Goal: Task Accomplishment & Management: Manage account settings

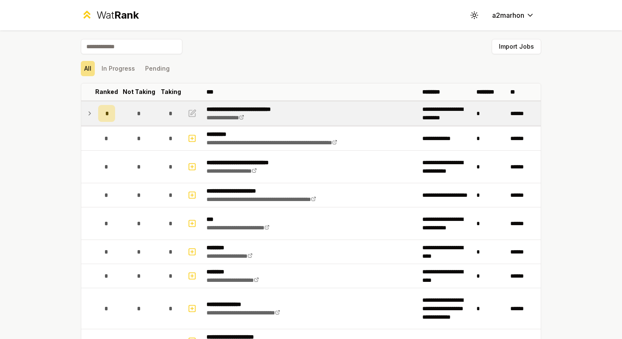
click at [88, 110] on icon at bounding box center [89, 113] width 7 height 10
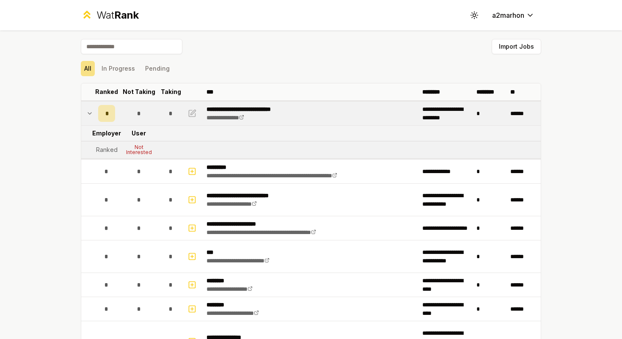
click at [88, 110] on icon at bounding box center [89, 113] width 7 height 10
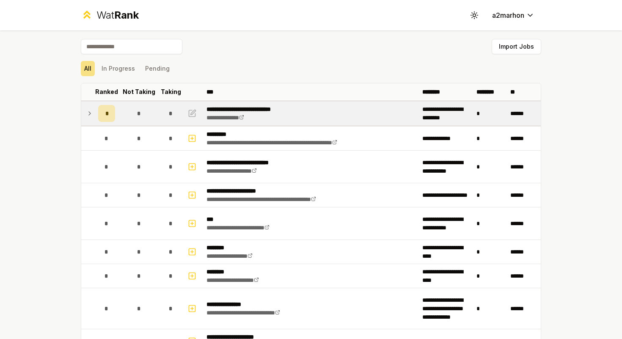
click at [86, 117] on icon at bounding box center [89, 113] width 7 height 10
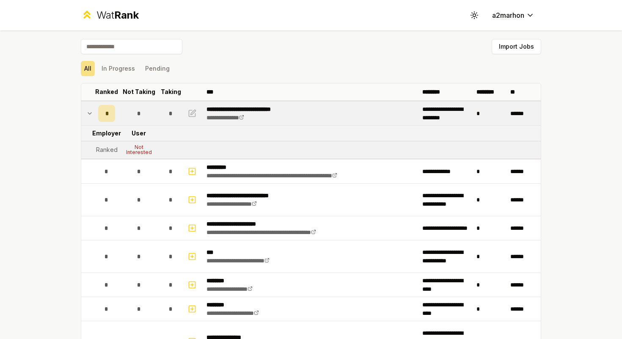
click at [88, 116] on icon at bounding box center [89, 113] width 7 height 10
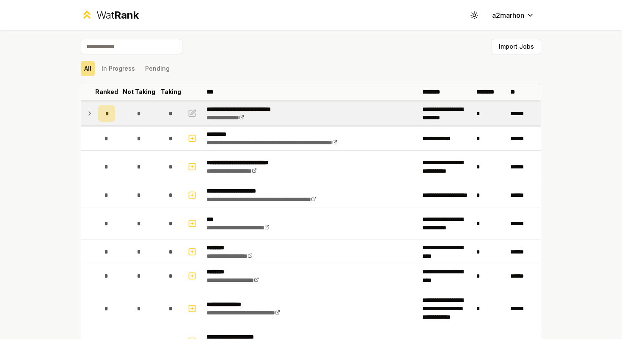
click at [88, 114] on icon at bounding box center [89, 113] width 7 height 10
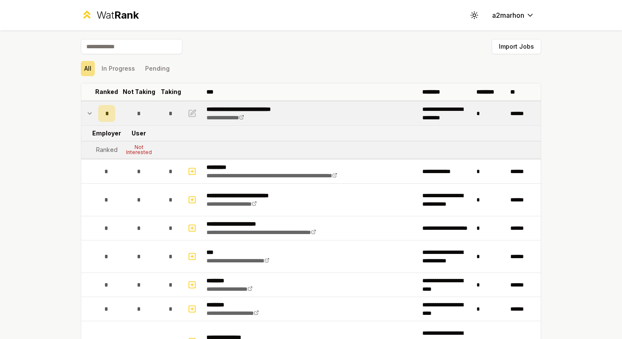
click at [105, 111] on div "*" at bounding box center [106, 113] width 17 height 17
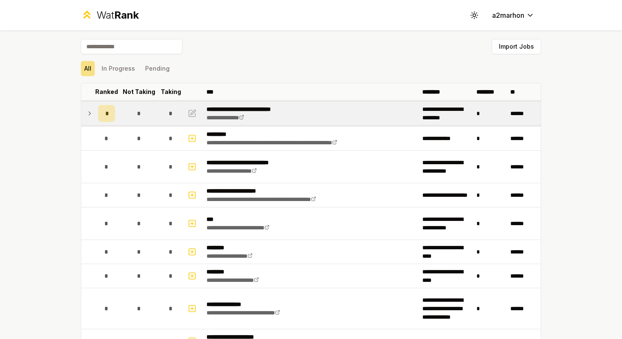
click at [95, 112] on td "*" at bounding box center [107, 114] width 24 height 24
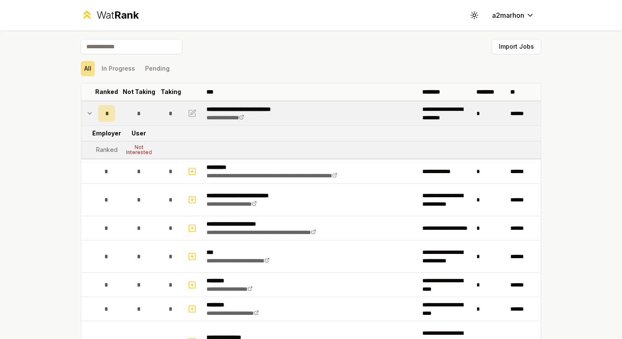
click at [118, 149] on td "Ranked" at bounding box center [107, 149] width 24 height 17
click at [131, 149] on div "Not Interested" at bounding box center [139, 150] width 34 height 10
click at [194, 112] on icon "button" at bounding box center [193, 112] width 5 height 5
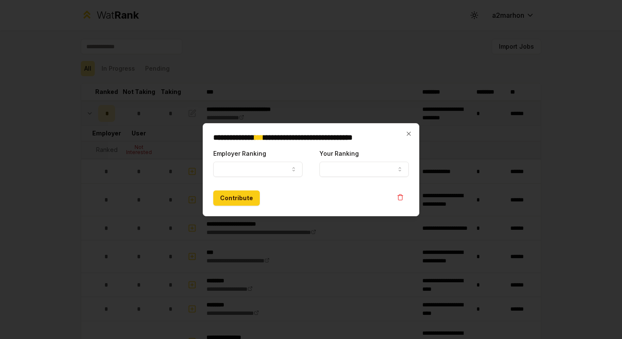
select select "******"
select select
click at [398, 194] on icon "button" at bounding box center [400, 197] width 7 height 7
